Goal: Task Accomplishment & Management: Use online tool/utility

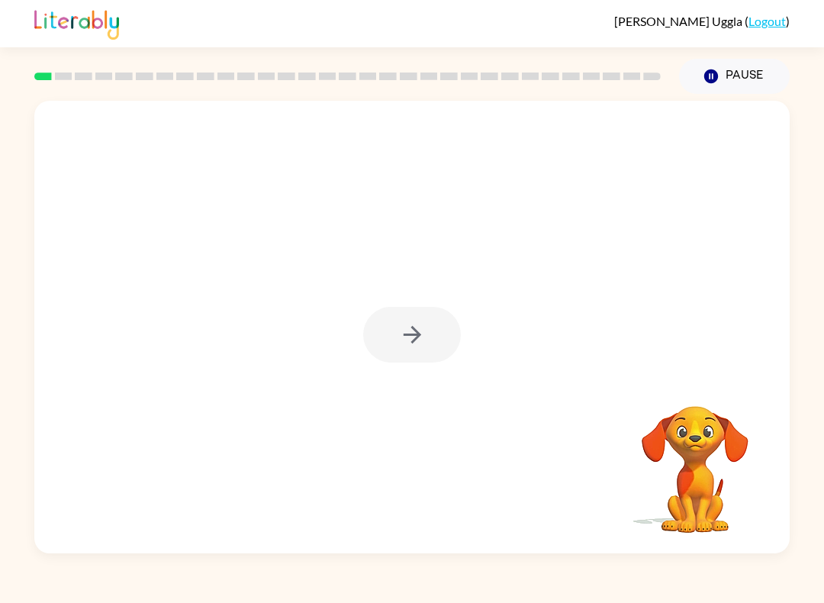
click at [425, 363] on div at bounding box center [411, 327] width 755 height 452
click at [419, 347] on div at bounding box center [412, 335] width 98 height 56
click at [391, 328] on div at bounding box center [412, 335] width 98 height 56
click at [426, 336] on button "button" at bounding box center [412, 335] width 98 height 56
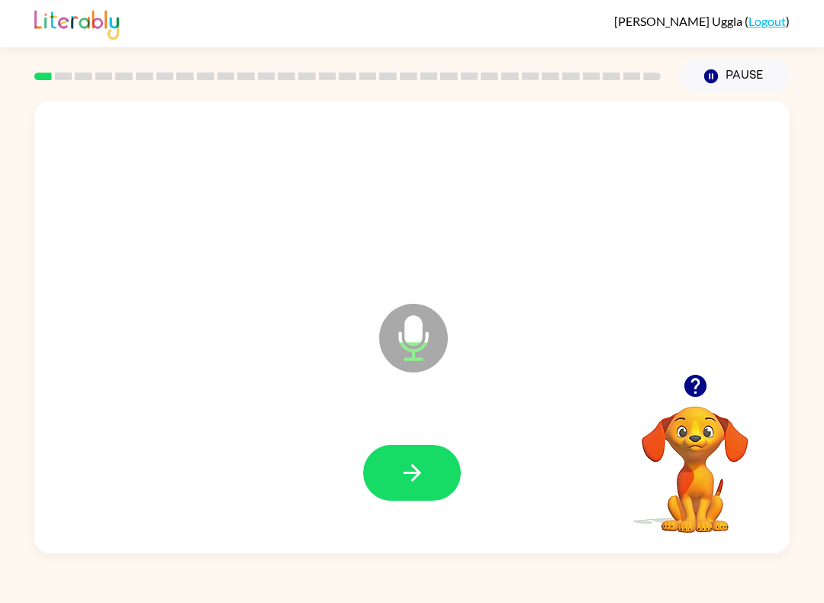
click at [404, 478] on icon "button" at bounding box center [412, 472] width 27 height 27
click at [455, 425] on div at bounding box center [412, 472] width 725 height 130
click at [439, 479] on button "button" at bounding box center [412, 473] width 98 height 56
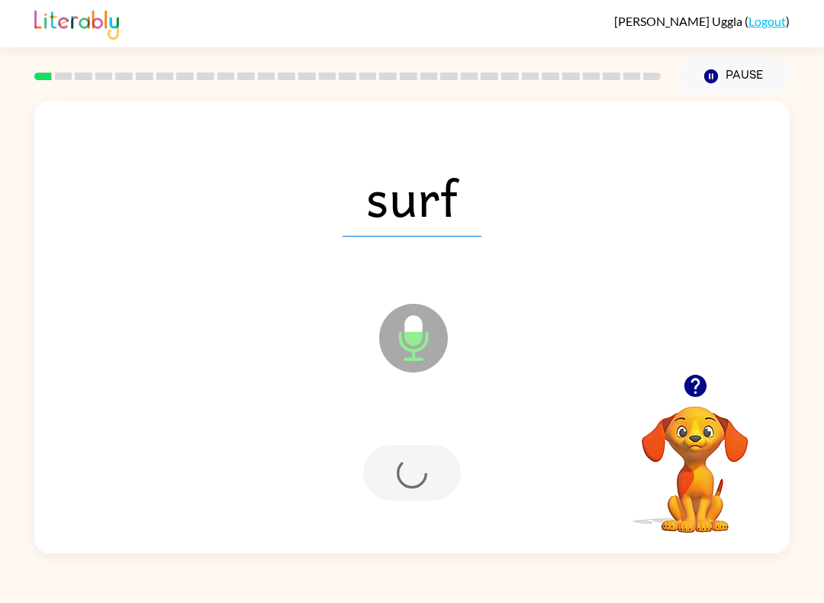
click at [438, 478] on div at bounding box center [412, 473] width 98 height 56
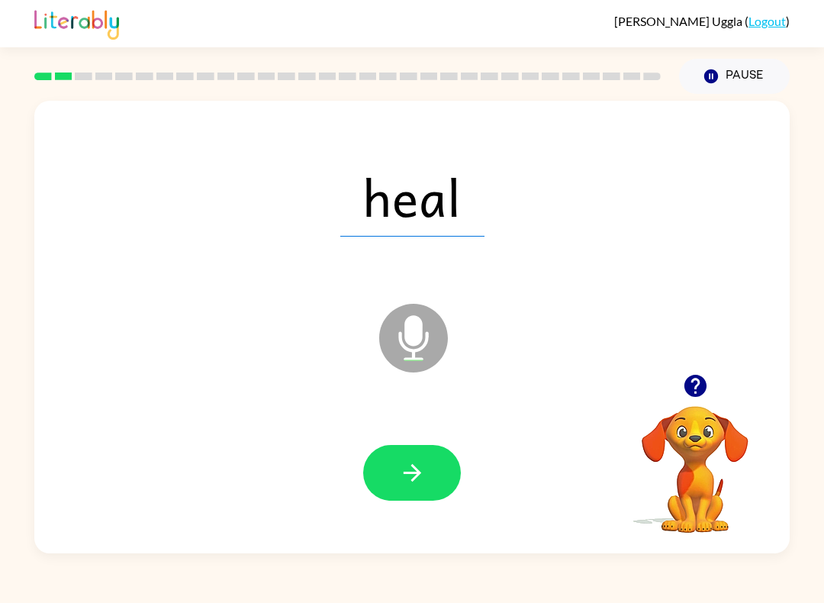
click at [423, 459] on button "button" at bounding box center [412, 473] width 98 height 56
click at [410, 475] on icon "button" at bounding box center [412, 472] width 27 height 27
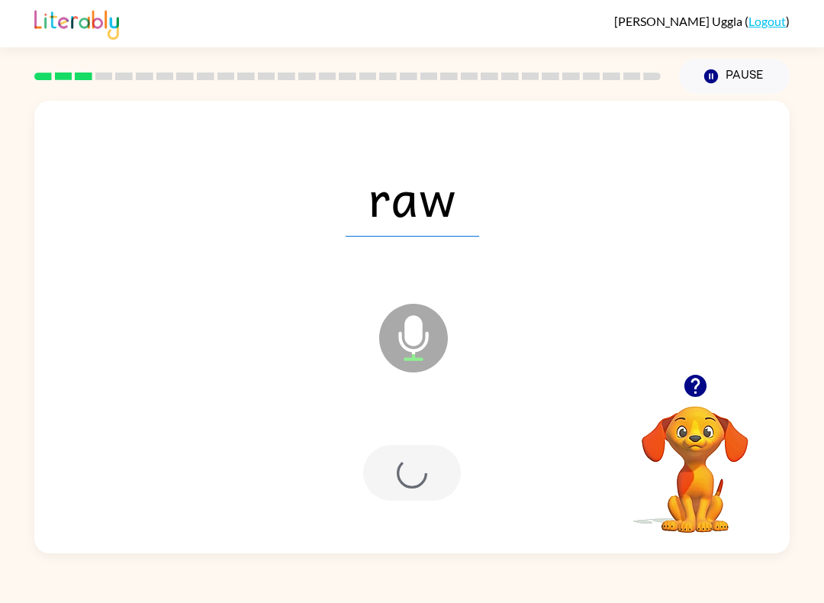
click at [410, 475] on div at bounding box center [412, 473] width 98 height 56
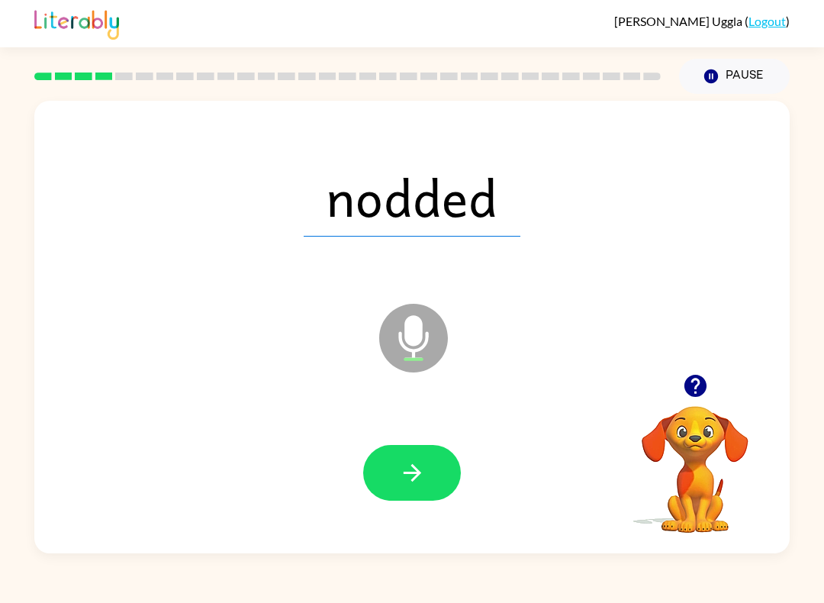
click at [447, 484] on button "button" at bounding box center [412, 473] width 98 height 56
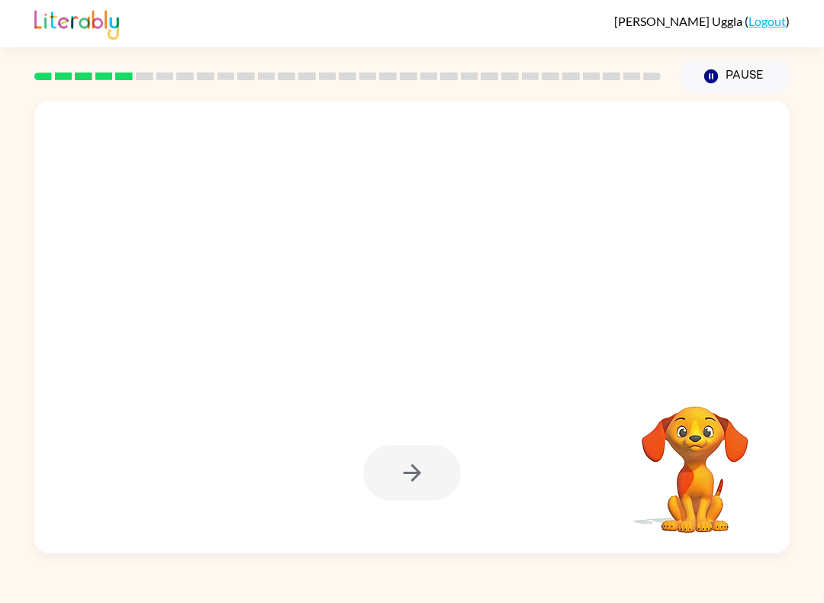
click at [424, 468] on div at bounding box center [412, 473] width 98 height 56
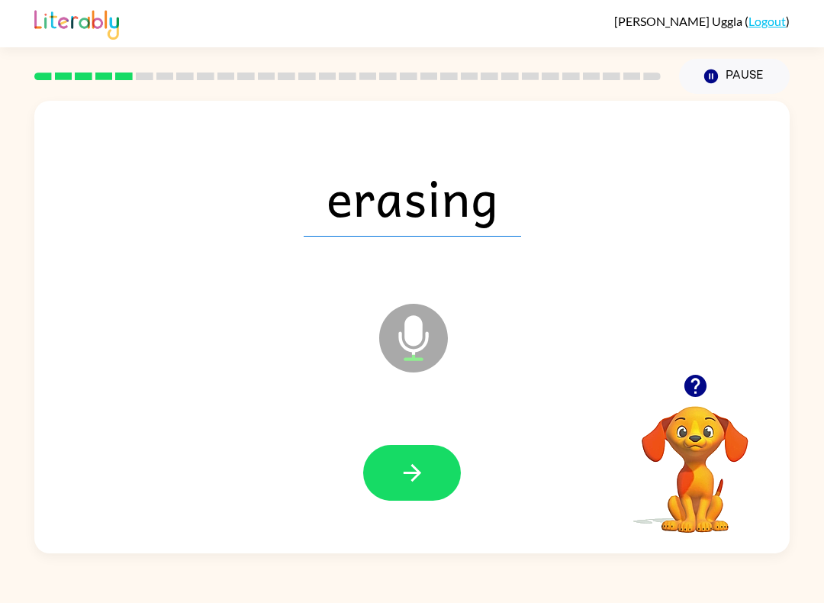
click at [436, 468] on button "button" at bounding box center [412, 473] width 98 height 56
click at [441, 480] on button "button" at bounding box center [412, 473] width 98 height 56
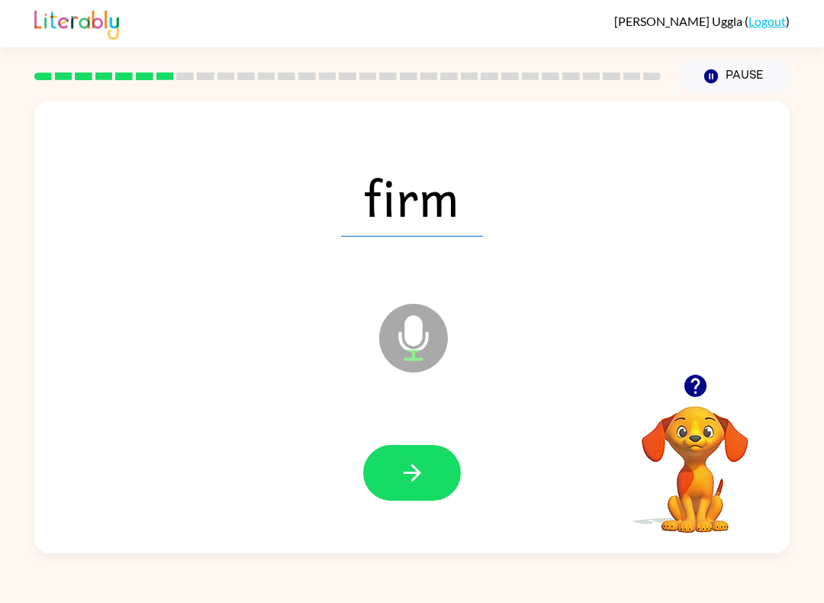
click at [430, 478] on button "button" at bounding box center [412, 473] width 98 height 56
click at [415, 465] on icon "button" at bounding box center [412, 472] width 27 height 27
click at [426, 467] on button "button" at bounding box center [412, 473] width 98 height 56
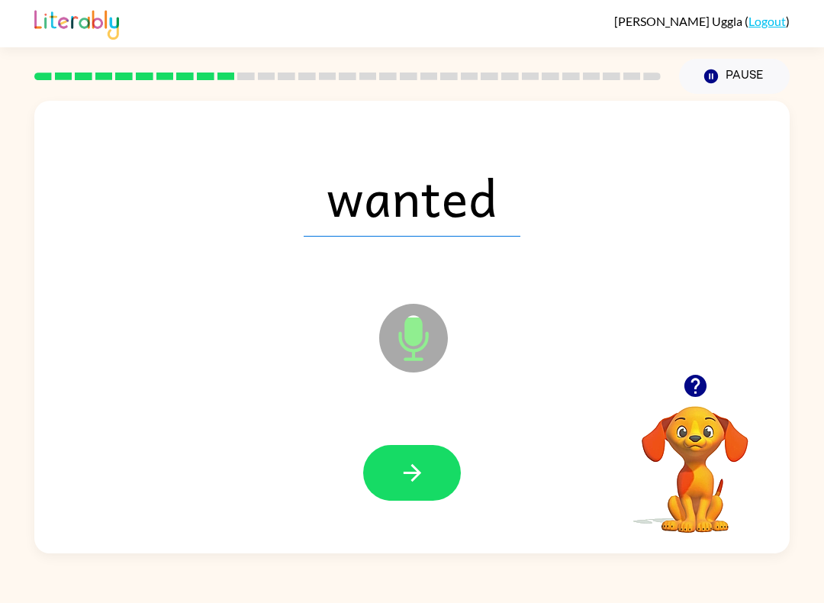
click at [400, 455] on button "button" at bounding box center [412, 473] width 98 height 56
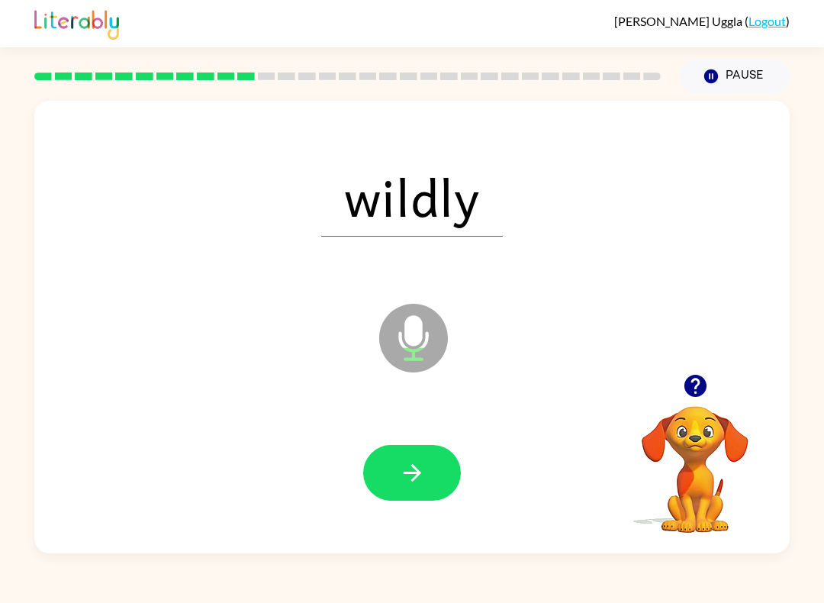
click at [430, 449] on button "button" at bounding box center [412, 473] width 98 height 56
click at [439, 465] on button "button" at bounding box center [412, 473] width 98 height 56
click at [456, 484] on button "button" at bounding box center [412, 473] width 98 height 56
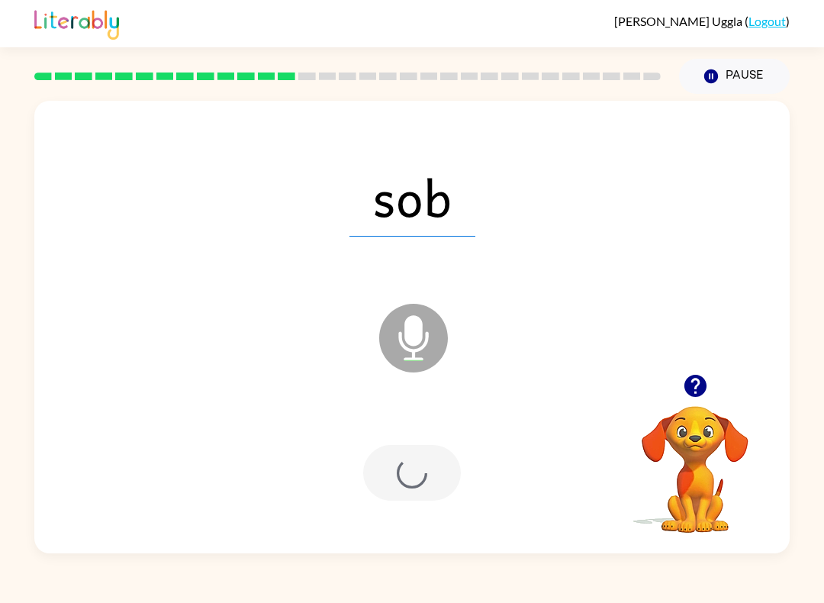
click at [459, 485] on div at bounding box center [412, 473] width 98 height 56
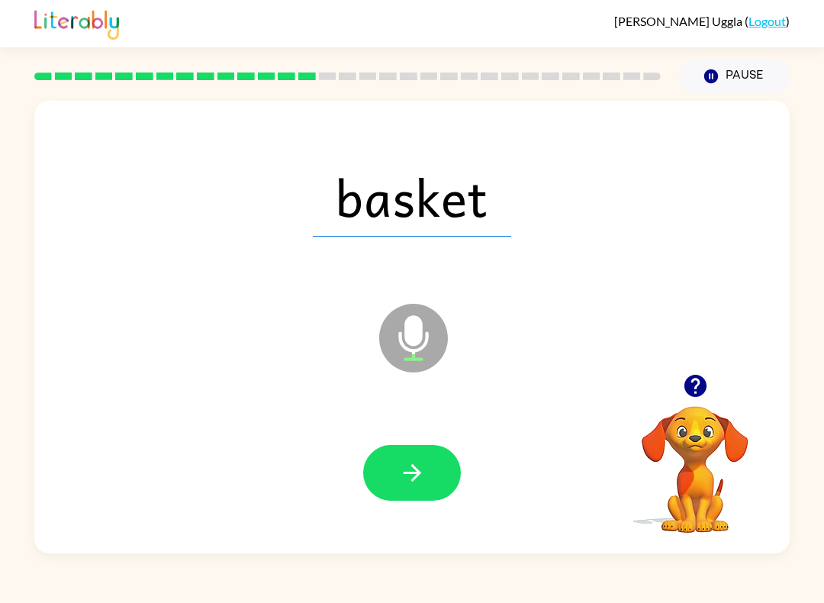
click at [402, 491] on button "button" at bounding box center [412, 473] width 98 height 56
click at [401, 478] on icon "button" at bounding box center [412, 472] width 27 height 27
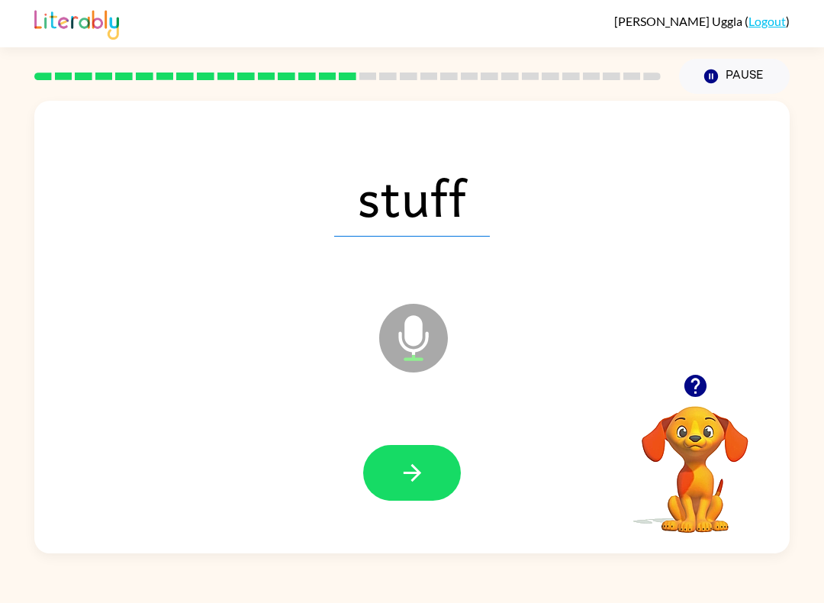
click at [410, 459] on button "button" at bounding box center [412, 473] width 98 height 56
click at [411, 475] on icon "button" at bounding box center [412, 472] width 27 height 27
click at [398, 456] on button "button" at bounding box center [412, 473] width 98 height 56
click at [435, 464] on button "button" at bounding box center [412, 473] width 98 height 56
click at [413, 473] on icon "button" at bounding box center [412, 473] width 18 height 18
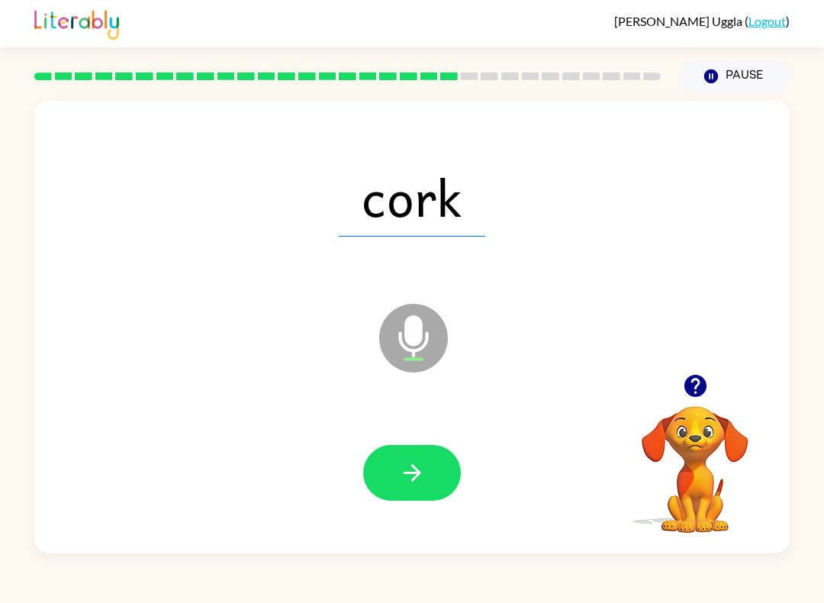
click at [432, 465] on button "button" at bounding box center [412, 473] width 98 height 56
click at [378, 467] on button "button" at bounding box center [412, 473] width 98 height 56
click at [423, 473] on icon "button" at bounding box center [412, 472] width 27 height 27
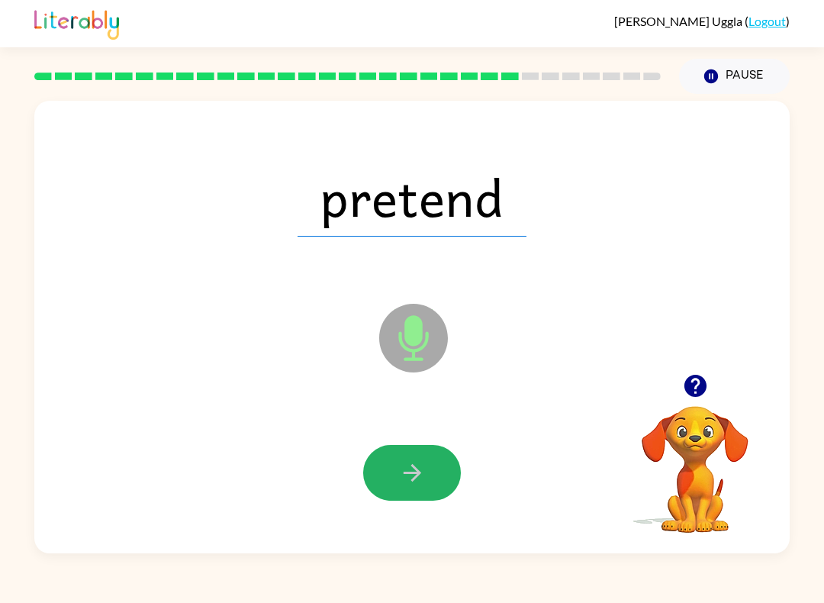
click at [432, 467] on button "button" at bounding box center [412, 473] width 98 height 56
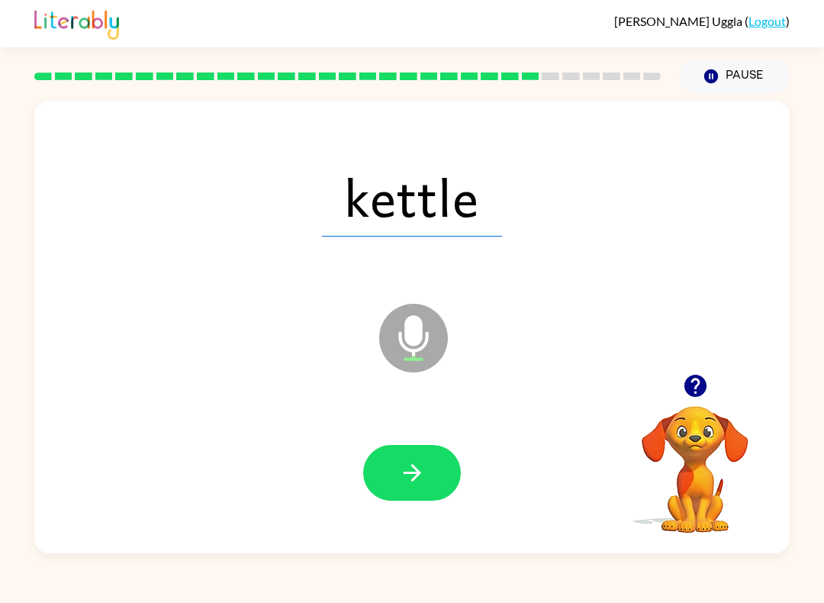
click at [414, 465] on icon "button" at bounding box center [412, 472] width 27 height 27
click at [431, 477] on button "button" at bounding box center [412, 473] width 98 height 56
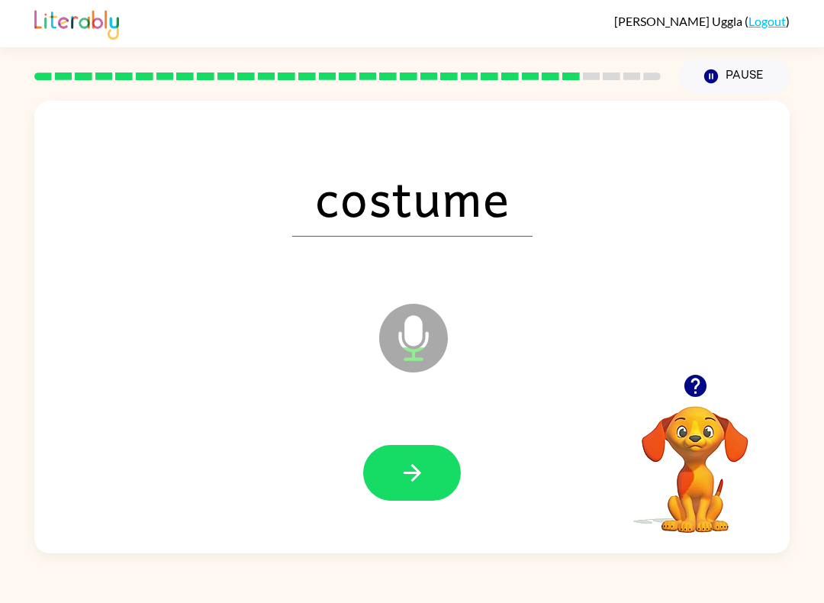
click at [407, 483] on icon "button" at bounding box center [412, 472] width 27 height 27
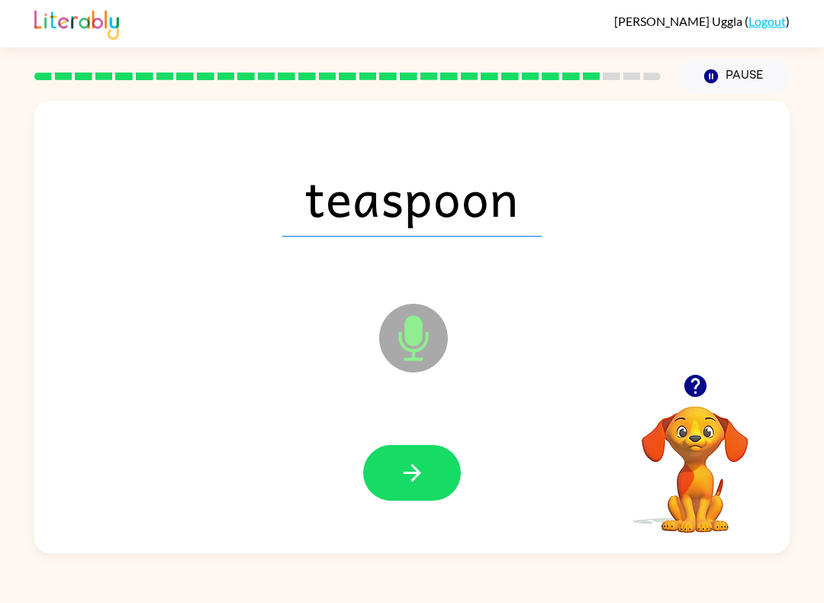
click at [428, 482] on button "button" at bounding box center [412, 473] width 98 height 56
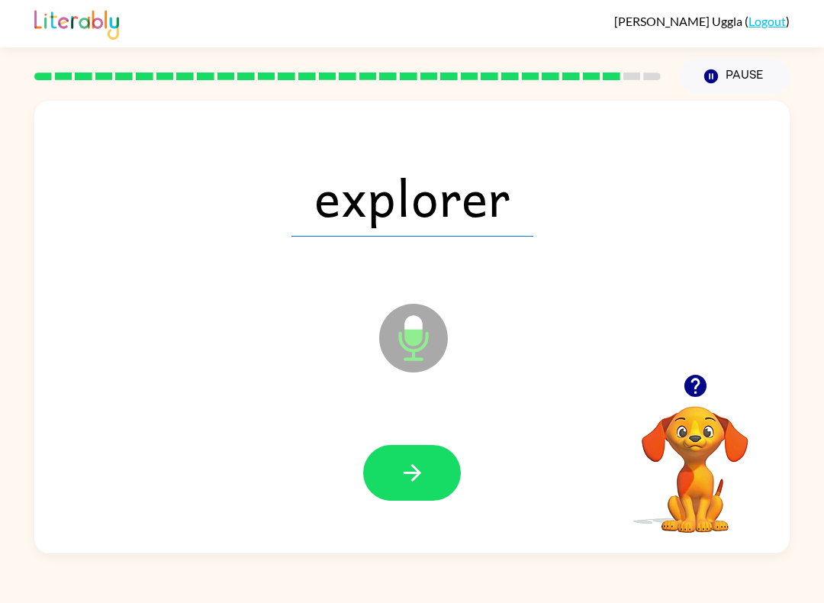
click at [411, 469] on icon "button" at bounding box center [412, 472] width 27 height 27
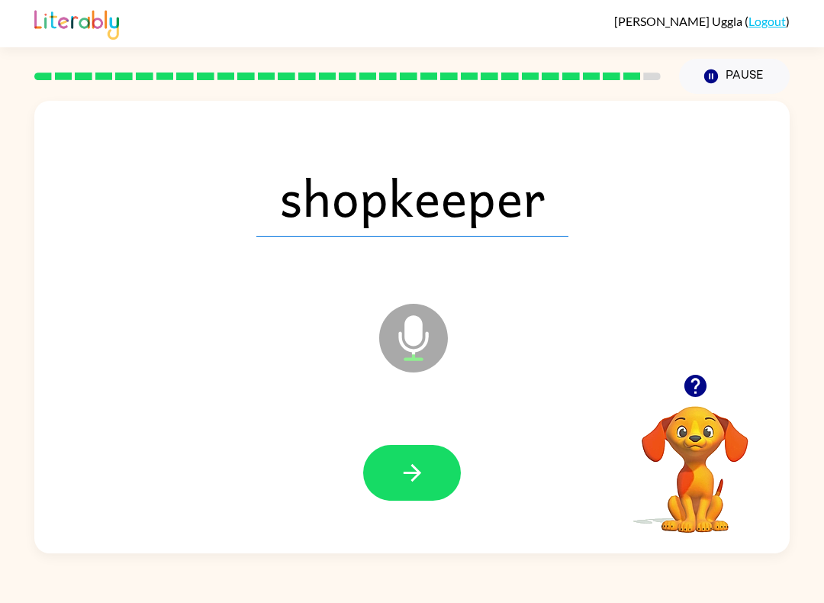
click at [389, 465] on button "button" at bounding box center [412, 473] width 98 height 56
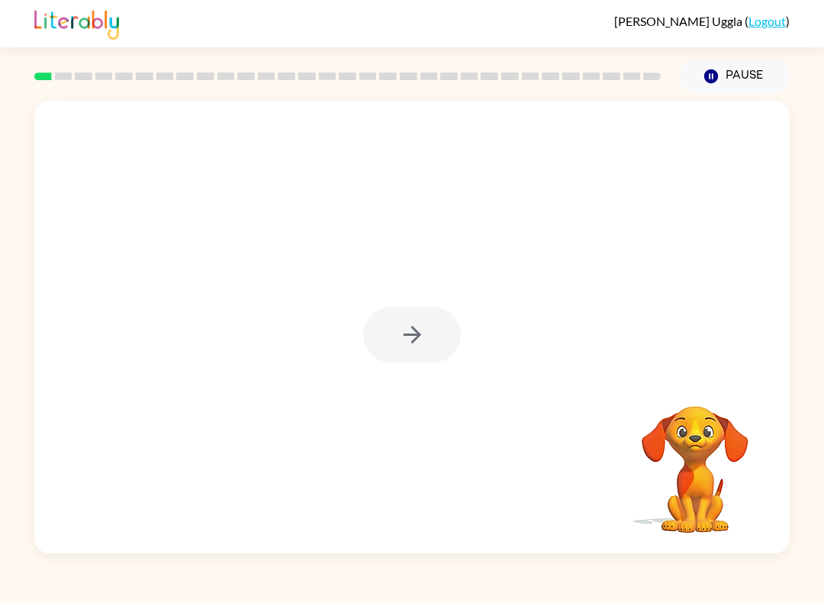
click at [445, 331] on div at bounding box center [412, 335] width 98 height 56
click at [426, 343] on button "button" at bounding box center [412, 335] width 98 height 56
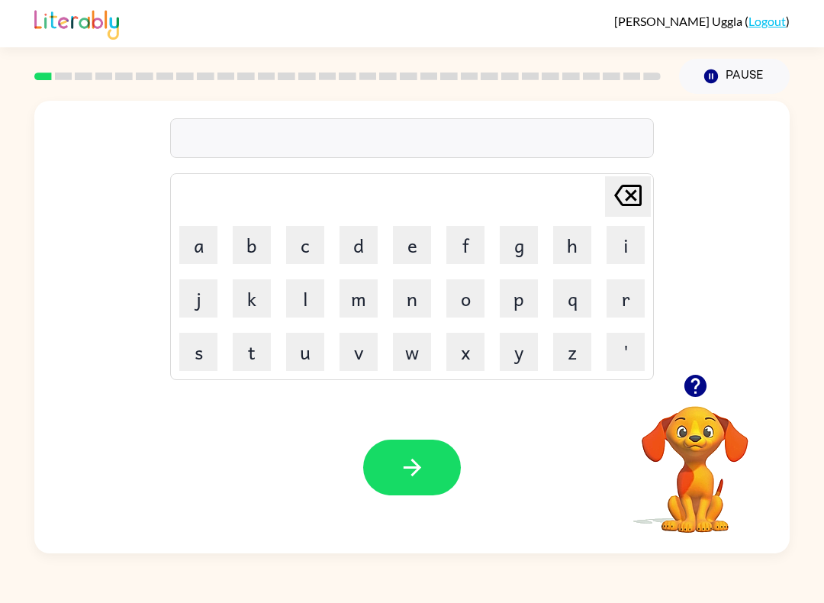
click at [245, 246] on button "b" at bounding box center [252, 245] width 38 height 38
click at [417, 253] on button "e" at bounding box center [412, 245] width 38 height 38
click at [532, 249] on button "g" at bounding box center [519, 245] width 38 height 38
click at [420, 441] on button "button" at bounding box center [412, 467] width 98 height 56
click at [314, 299] on button "l" at bounding box center [305, 298] width 38 height 38
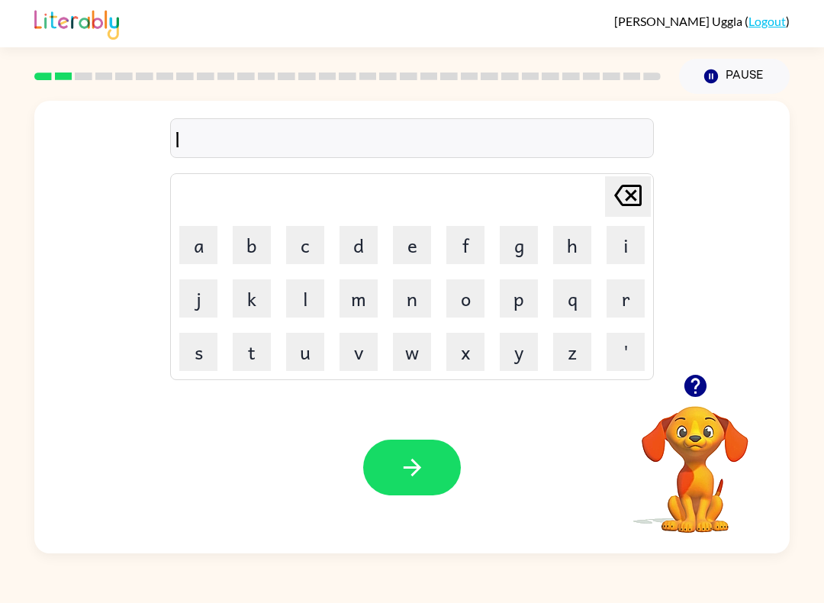
click at [451, 301] on button "o" at bounding box center [465, 298] width 38 height 38
click at [195, 253] on button "a" at bounding box center [198, 245] width 38 height 38
click at [358, 243] on button "d" at bounding box center [358, 245] width 38 height 38
click at [430, 490] on button "button" at bounding box center [412, 467] width 98 height 56
click at [356, 311] on button "m" at bounding box center [358, 298] width 38 height 38
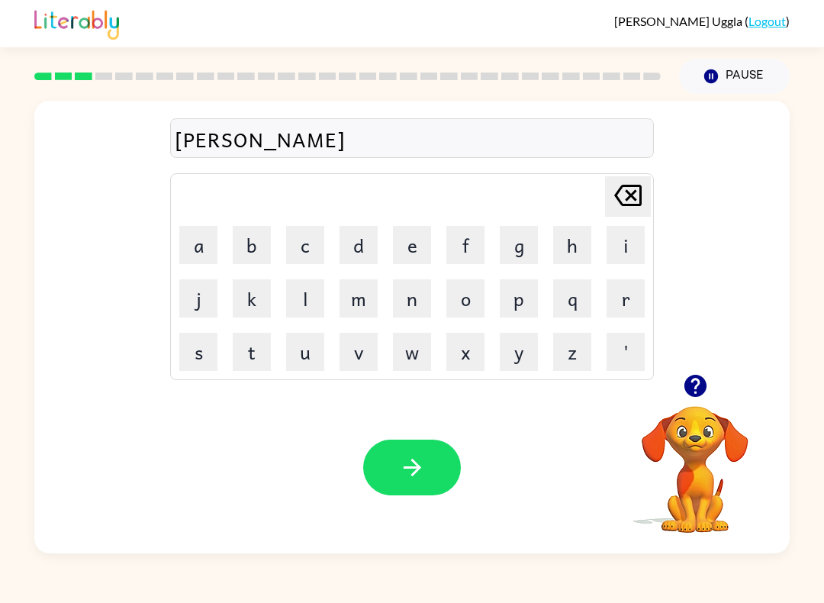
click at [414, 458] on icon "button" at bounding box center [412, 467] width 27 height 27
click at [439, 451] on button "button" at bounding box center [412, 467] width 98 height 56
click at [201, 236] on button "a" at bounding box center [198, 245] width 38 height 38
click at [430, 455] on button "button" at bounding box center [412, 467] width 98 height 56
click at [411, 462] on icon "button" at bounding box center [412, 467] width 27 height 27
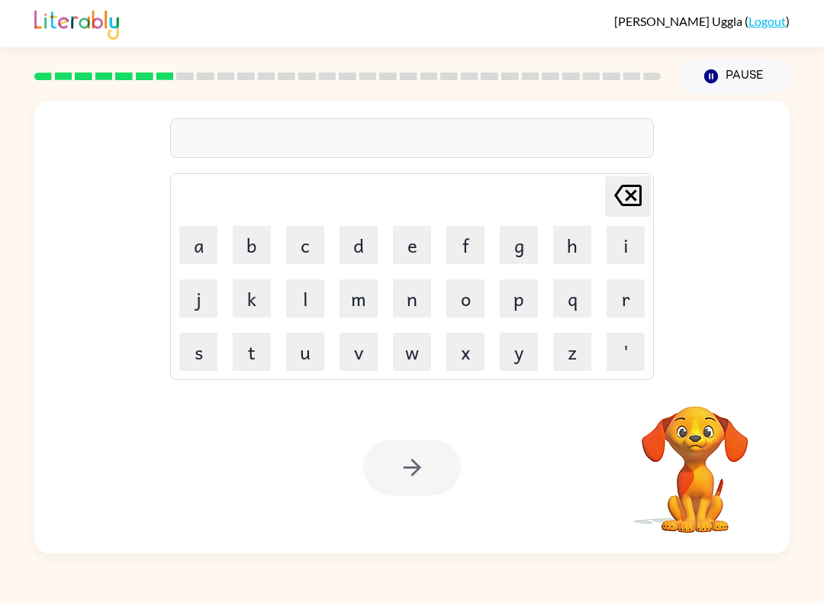
click at [186, 239] on button "a" at bounding box center [198, 245] width 38 height 38
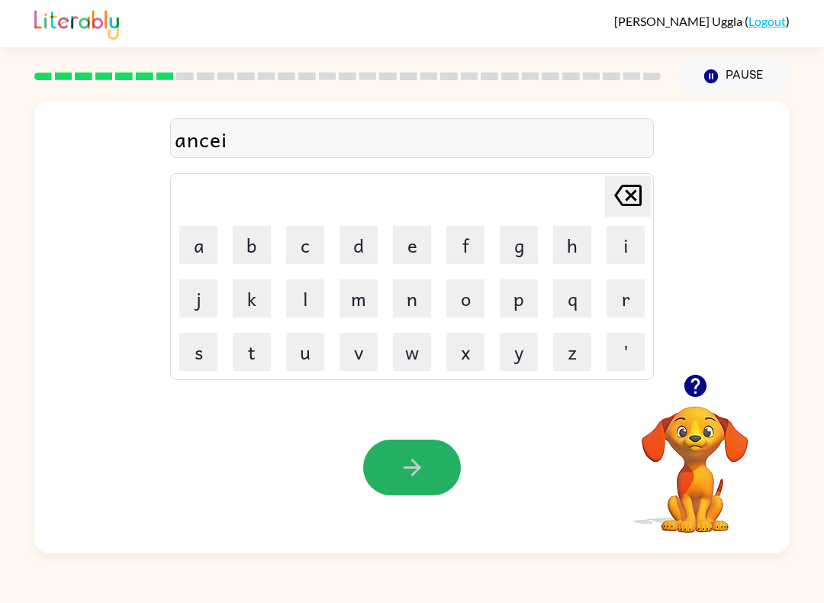
click at [416, 443] on button "button" at bounding box center [412, 467] width 98 height 56
click at [417, 465] on icon "button" at bounding box center [412, 468] width 18 height 18
click at [434, 467] on button "button" at bounding box center [412, 467] width 98 height 56
click at [423, 458] on icon "button" at bounding box center [412, 467] width 27 height 27
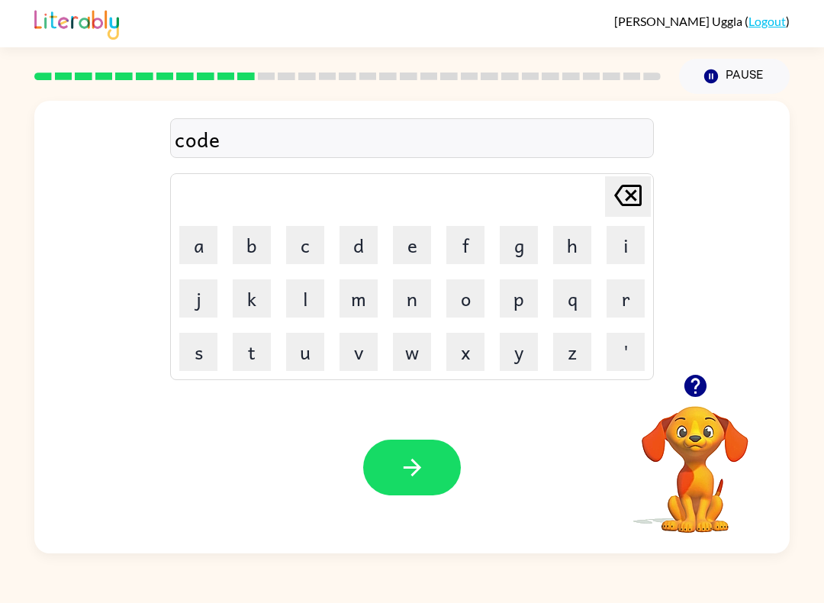
click at [423, 471] on icon "button" at bounding box center [412, 467] width 27 height 27
click at [422, 464] on icon "button" at bounding box center [412, 467] width 27 height 27
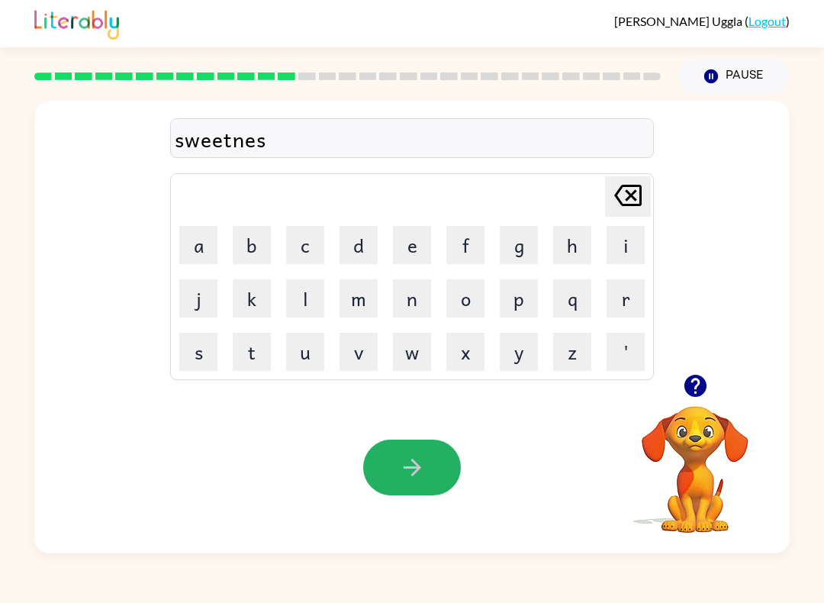
click at [430, 460] on button "button" at bounding box center [412, 467] width 98 height 56
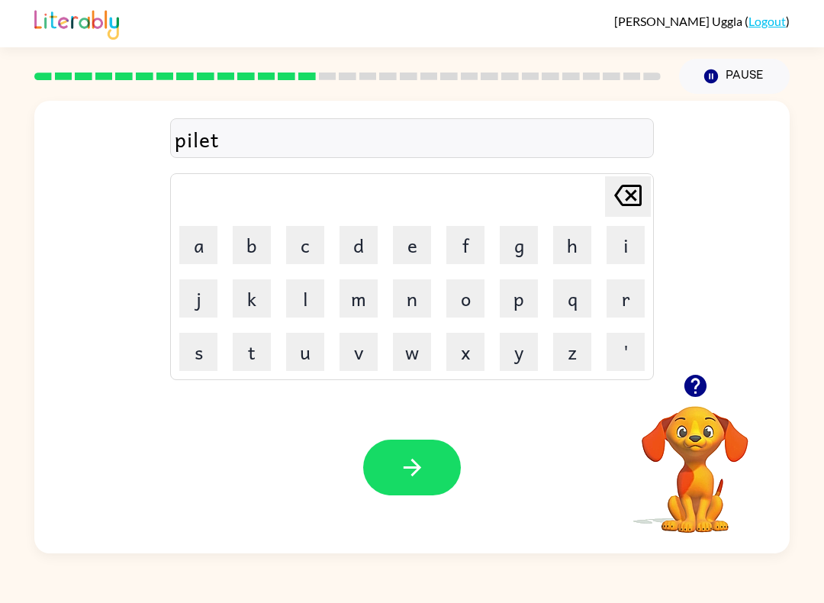
click at [433, 465] on button "button" at bounding box center [412, 467] width 98 height 56
click at [416, 462] on icon "button" at bounding box center [412, 467] width 27 height 27
click at [421, 441] on button "button" at bounding box center [412, 467] width 98 height 56
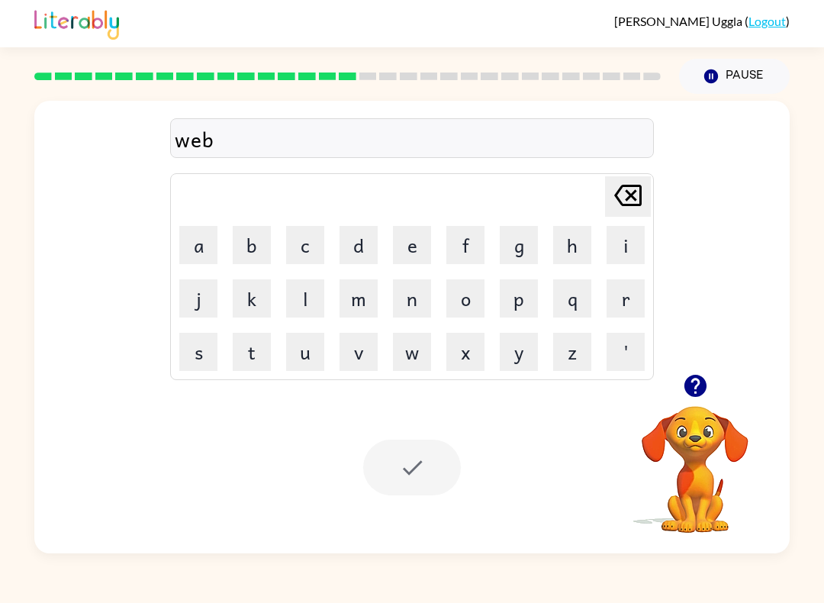
click at [420, 475] on div at bounding box center [412, 467] width 98 height 56
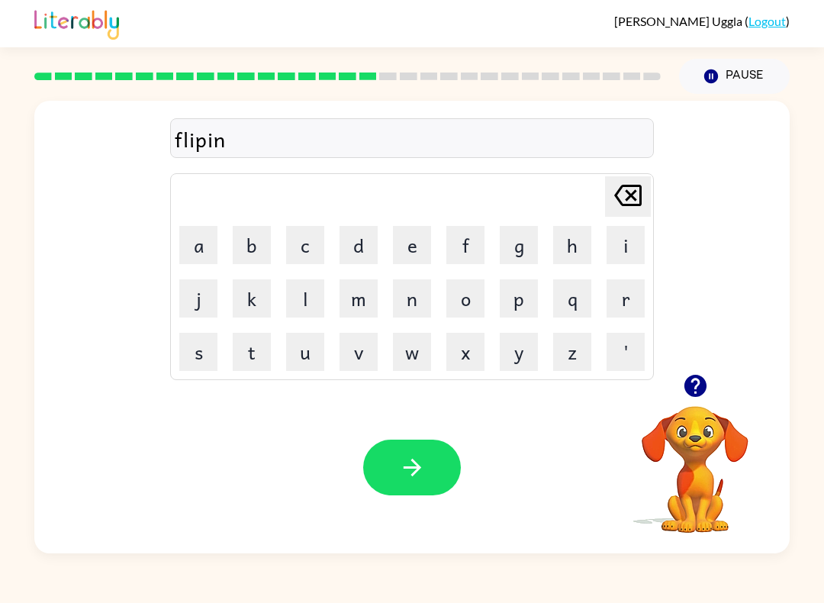
click at [515, 263] on button "g" at bounding box center [519, 245] width 38 height 38
click at [414, 447] on button "button" at bounding box center [412, 467] width 98 height 56
click at [402, 453] on button "button" at bounding box center [412, 467] width 98 height 56
click at [682, 381] on icon "button" at bounding box center [695, 385] width 27 height 27
click at [705, 385] on video "Your browser must support playing .mp4 files to use Literably. Please try using…" at bounding box center [695, 458] width 153 height 153
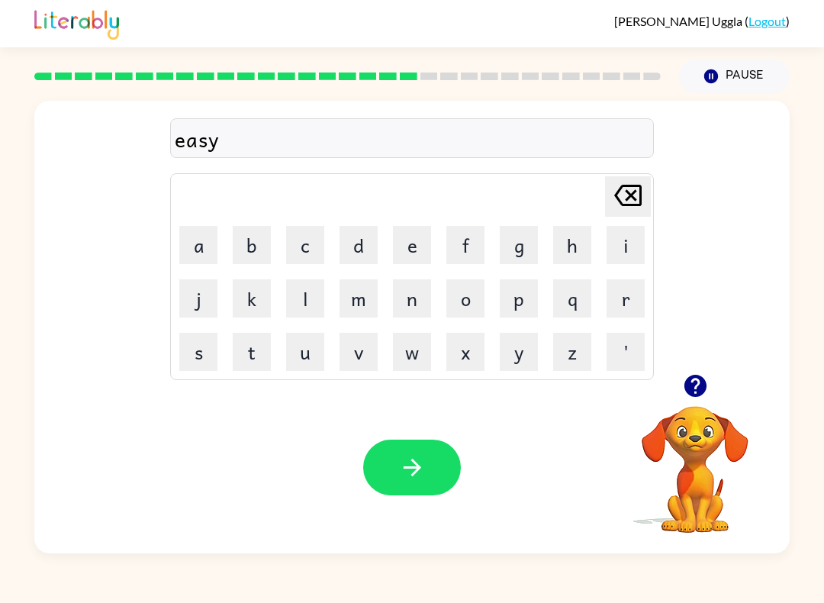
click at [420, 475] on icon "button" at bounding box center [412, 467] width 27 height 27
click at [457, 481] on button "button" at bounding box center [412, 467] width 98 height 56
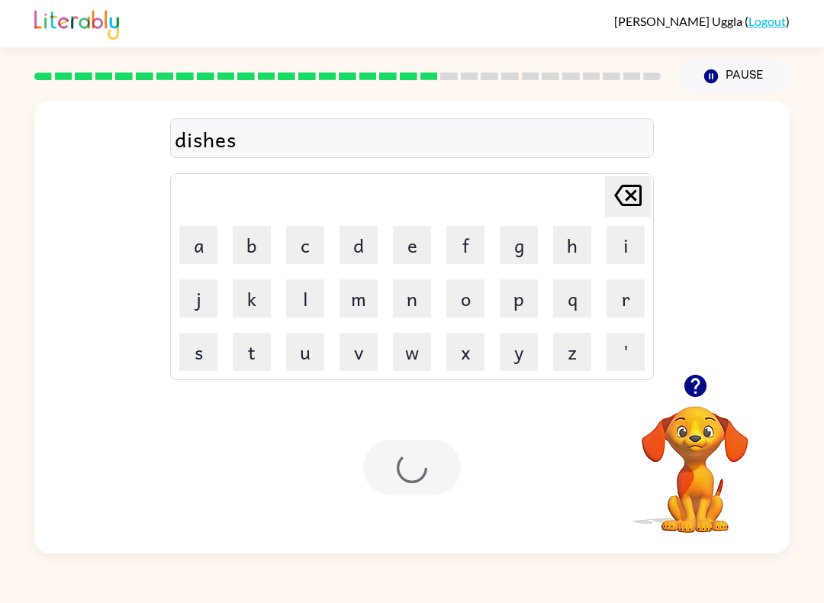
click at [441, 460] on div at bounding box center [412, 467] width 98 height 56
click at [750, 407] on video "Your browser must support playing .mp4 files to use Literably. Please try using…" at bounding box center [695, 458] width 153 height 153
